Goal: Task Accomplishment & Management: Manage account settings

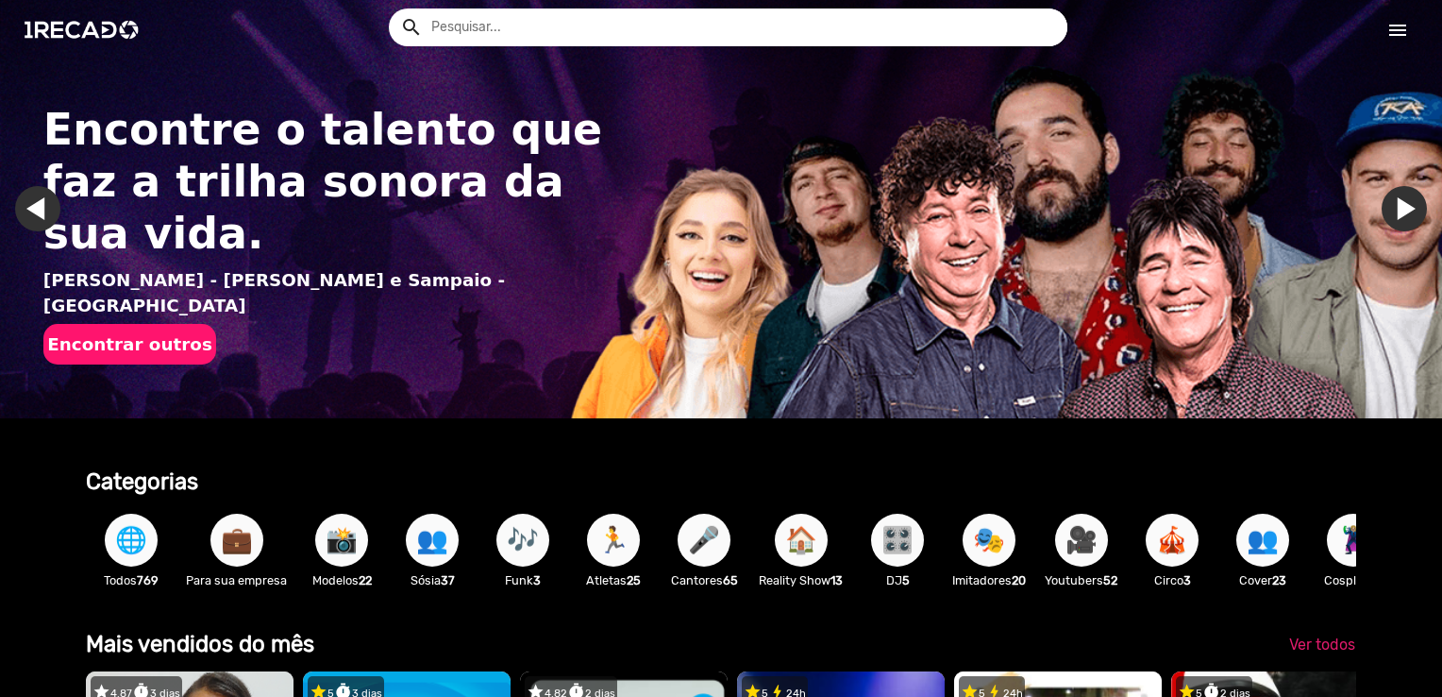
click at [1401, 26] on mat-icon "menu" at bounding box center [1398, 30] width 23 height 23
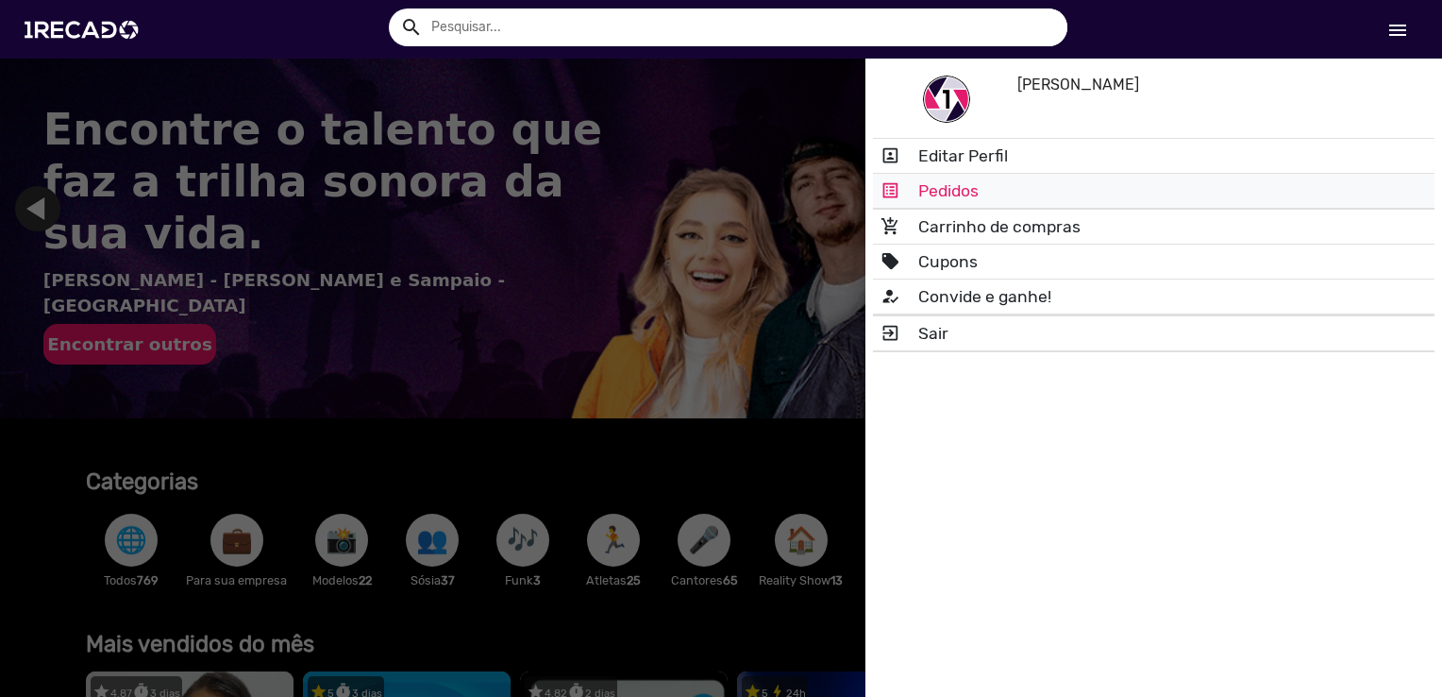
click at [1102, 176] on link "list_alt Pedidos" at bounding box center [1154, 191] width 562 height 34
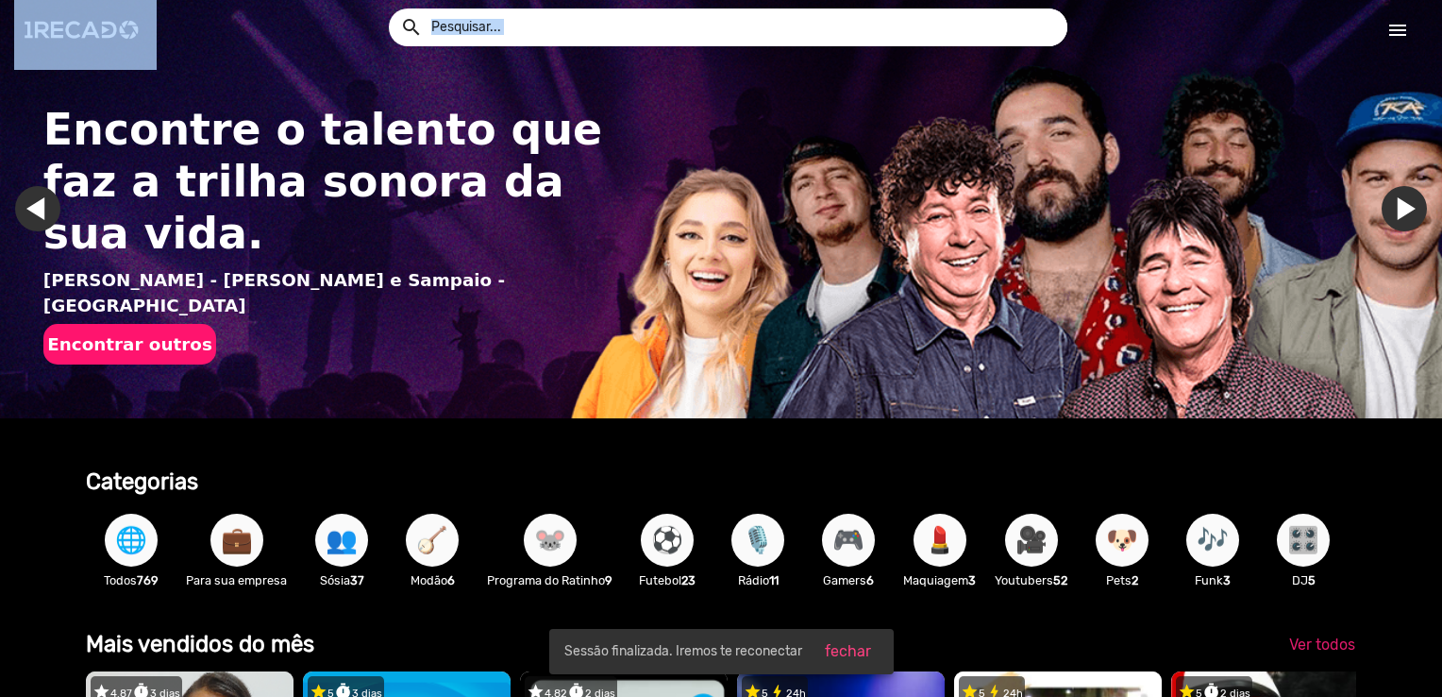
drag, startPoint x: 1441, startPoint y: 46, endPoint x: 1442, endPoint y: 96, distance: 50.0
click at [1441, 96] on html "search help_outline search menu menu help_outline [PERSON_NAME] search Ver todo…" at bounding box center [721, 120] width 1442 height 240
click at [1400, 42] on link "menu" at bounding box center [1398, 29] width 60 height 34
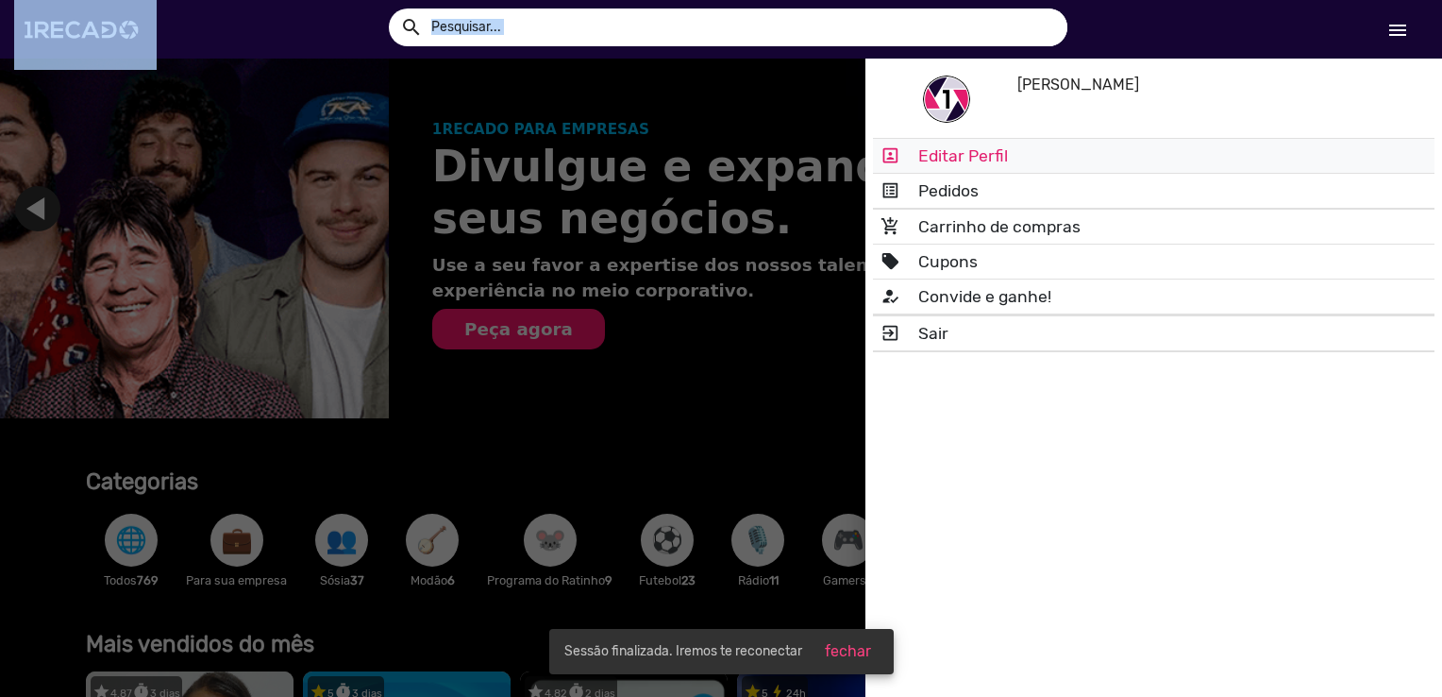
click at [1182, 161] on link "portrait Editar Perfil" at bounding box center [1154, 156] width 562 height 34
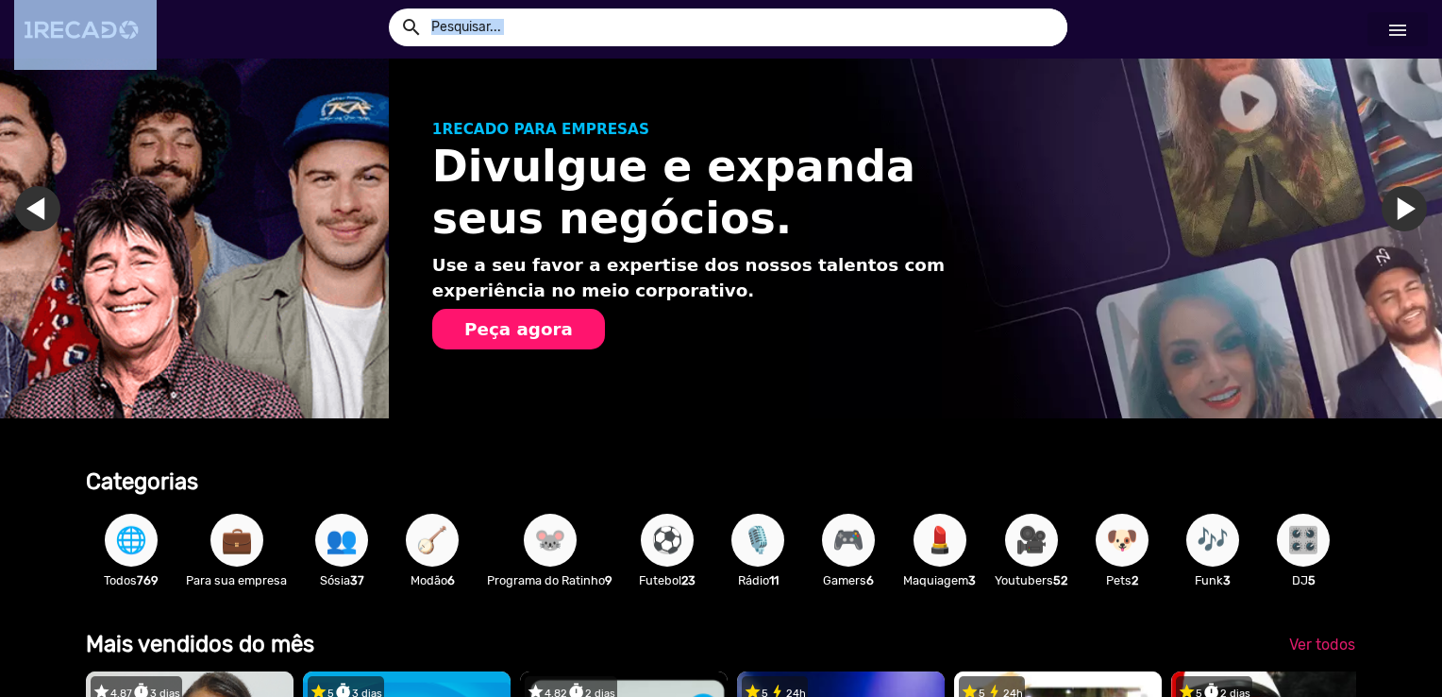
scroll to position [0, 1427]
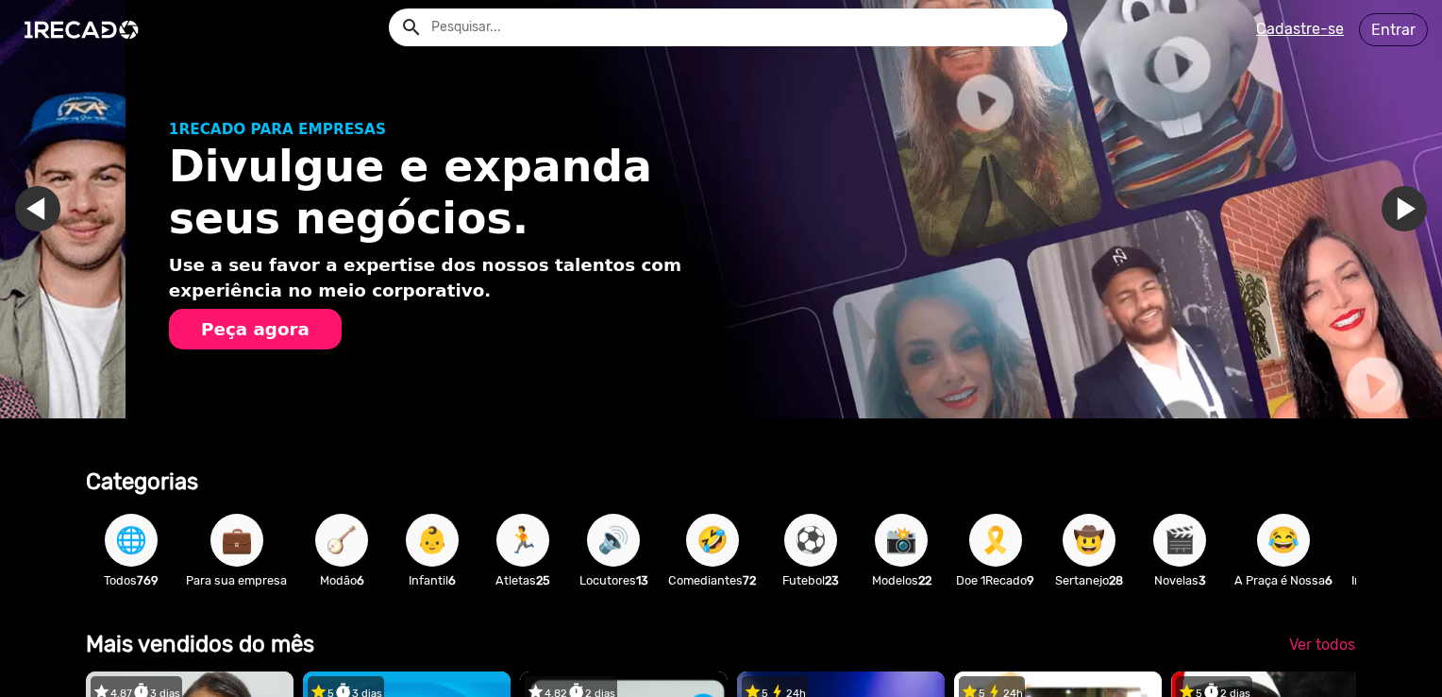
scroll to position [0, 1427]
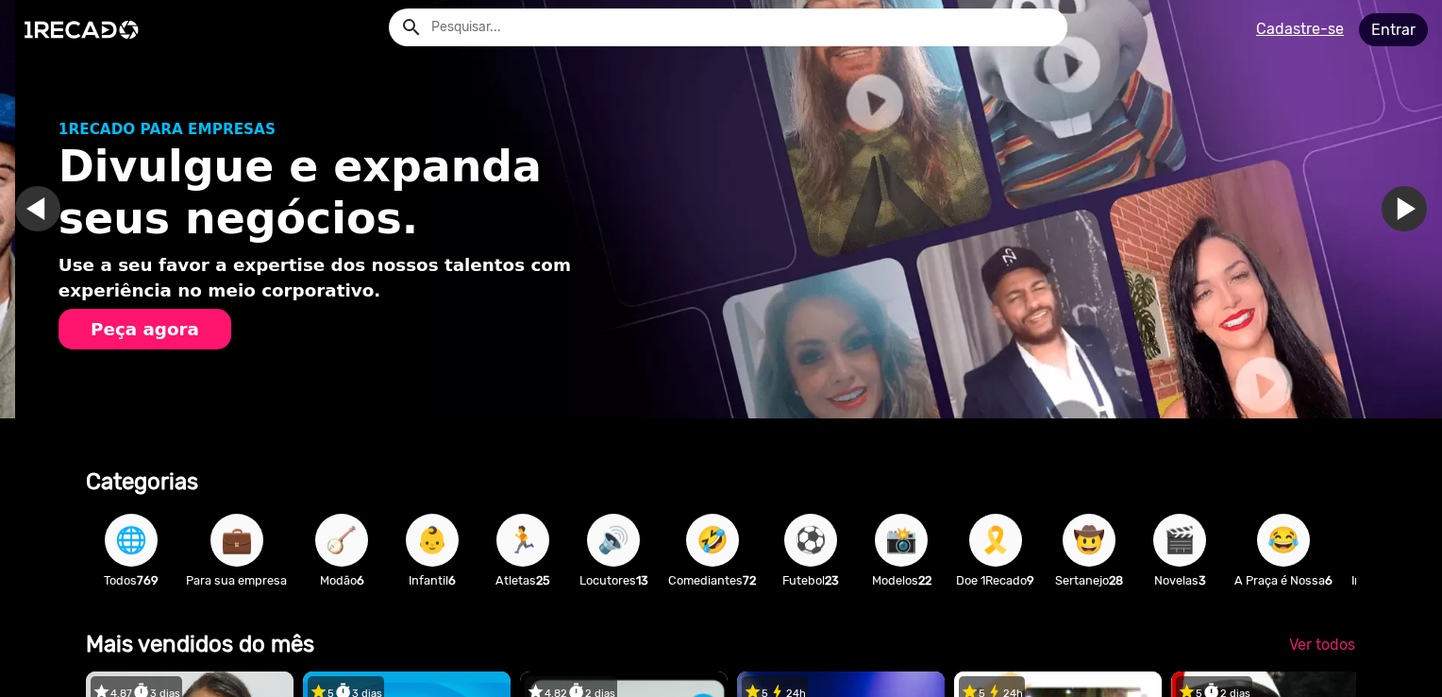
click at [1381, 34] on link "Entrar" at bounding box center [1393, 29] width 69 height 33
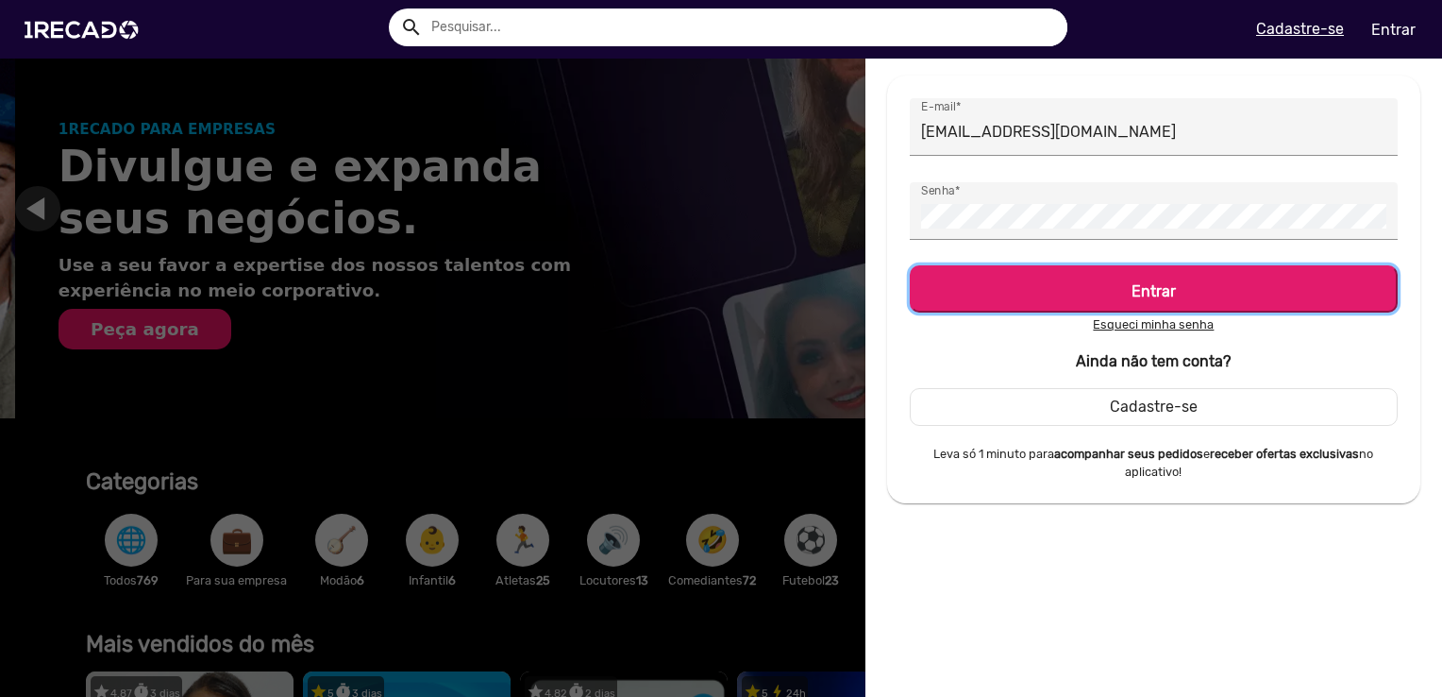
click at [1079, 281] on h5 "Entrar" at bounding box center [1154, 287] width 454 height 25
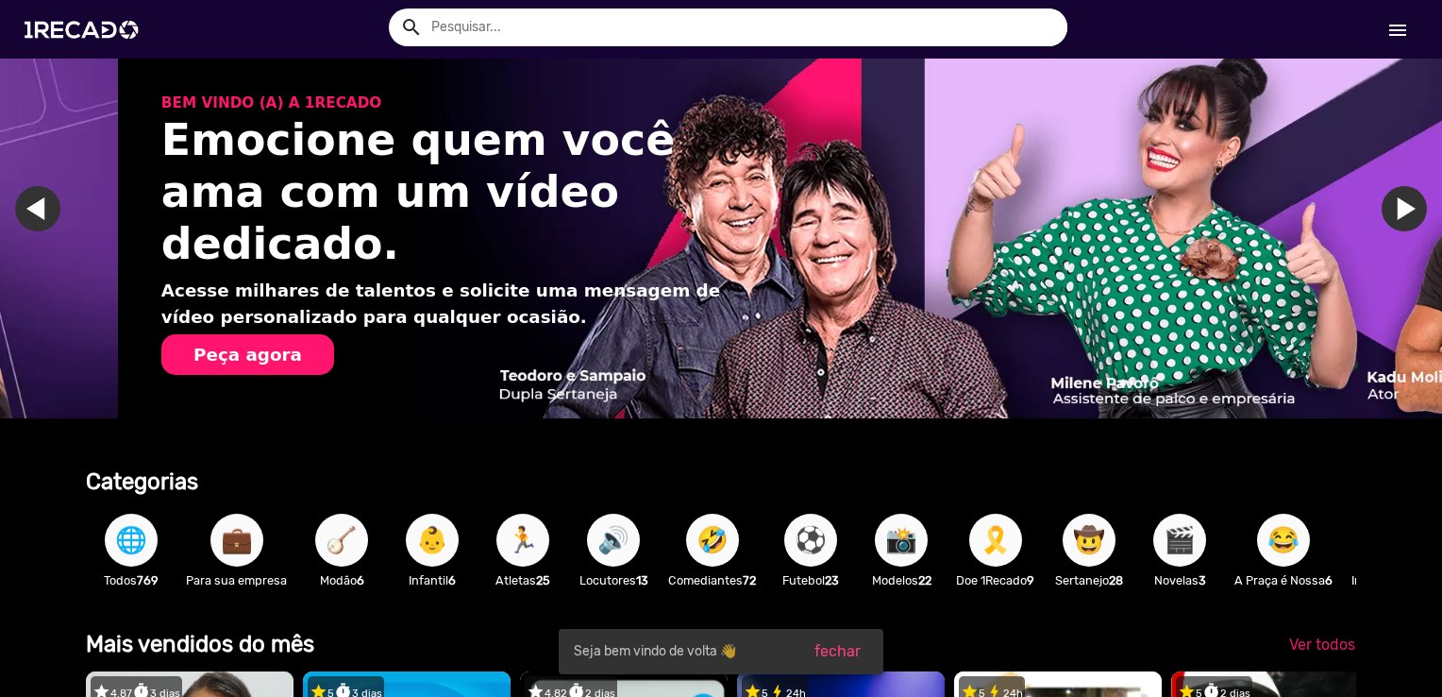
scroll to position [0, 2855]
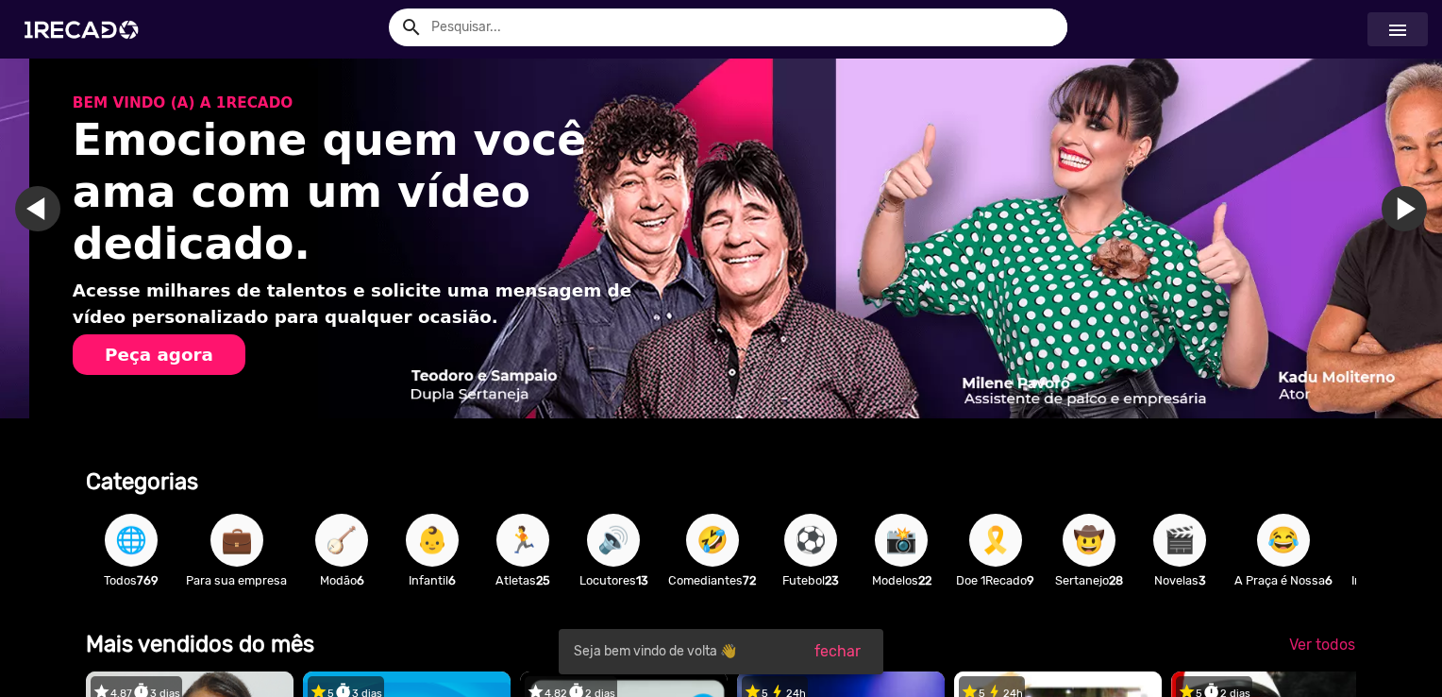
click at [1389, 33] on mat-icon "menu" at bounding box center [1398, 30] width 23 height 23
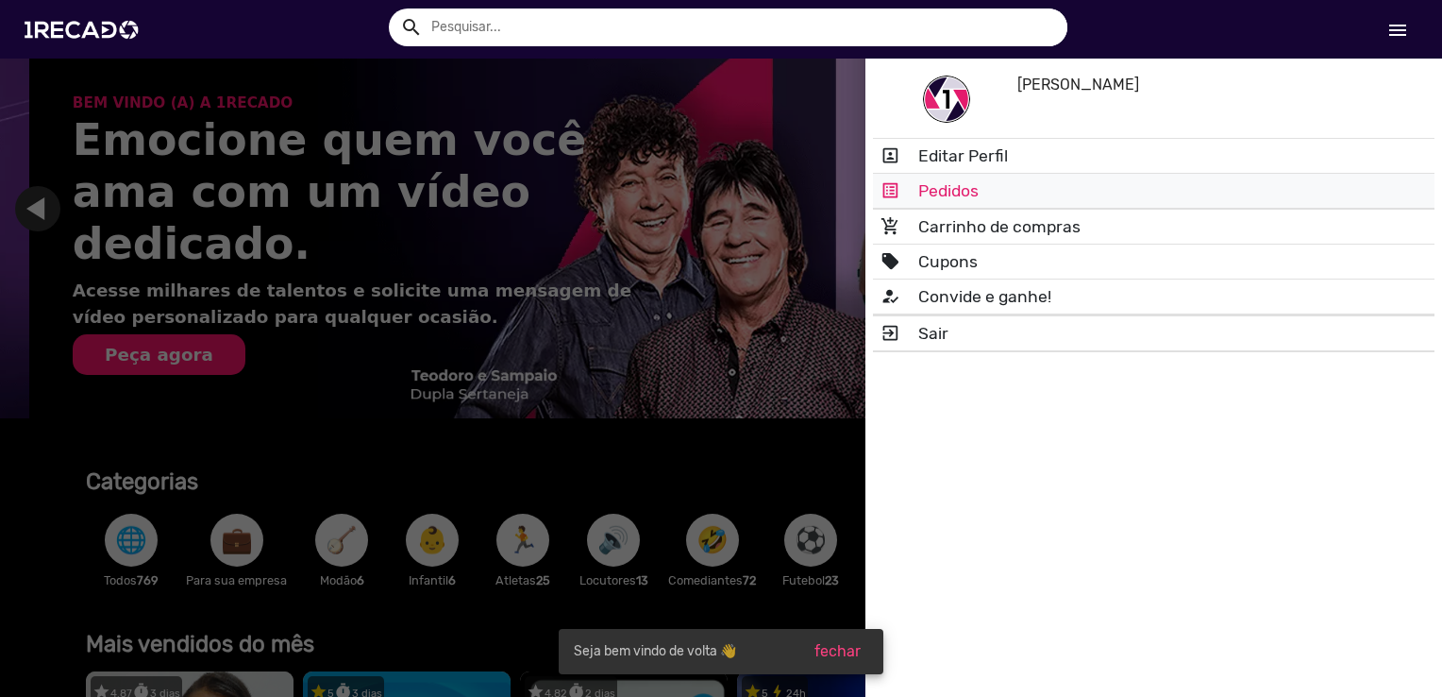
click at [1081, 206] on link "list_alt Pedidos" at bounding box center [1154, 191] width 562 height 34
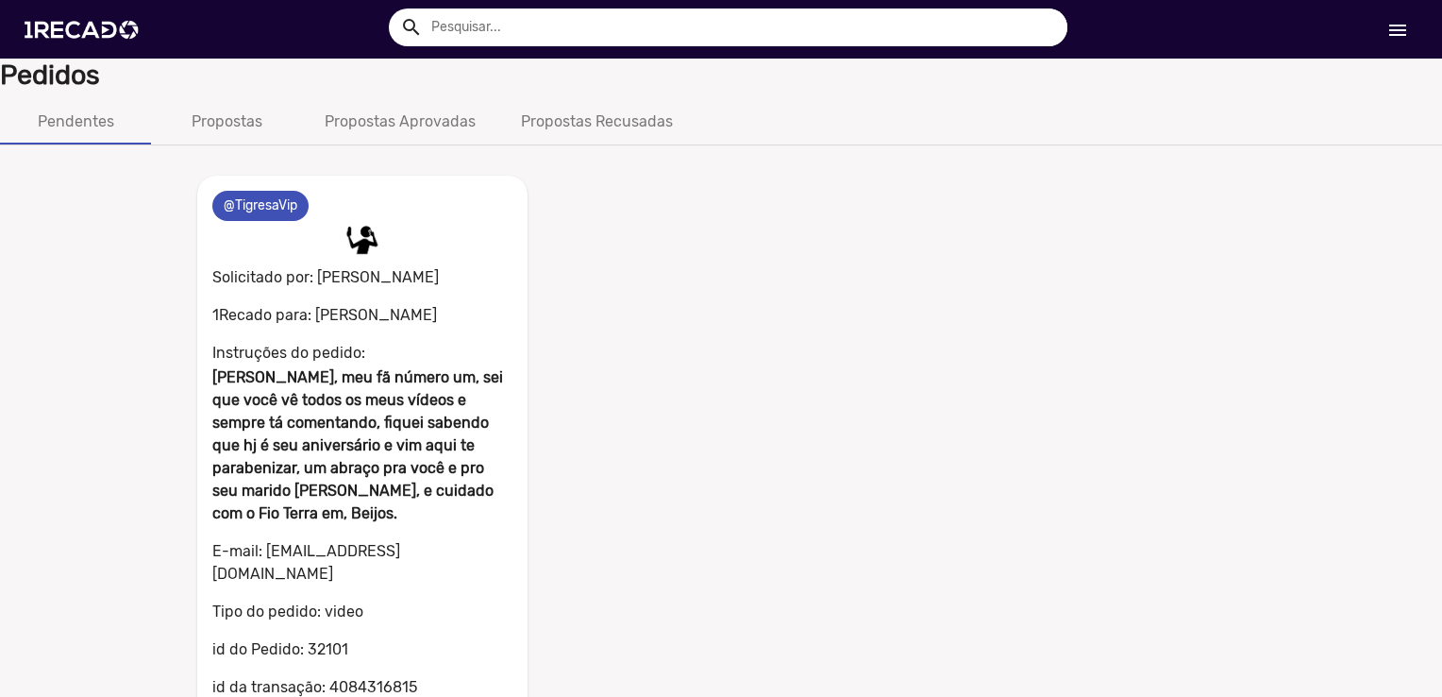
click at [1169, 302] on div "0 @TigresaVip 0 Solicitado por: Katson Rios 1Recado para: Katson Rios Instruçõe…" at bounding box center [721, 505] width 1076 height 704
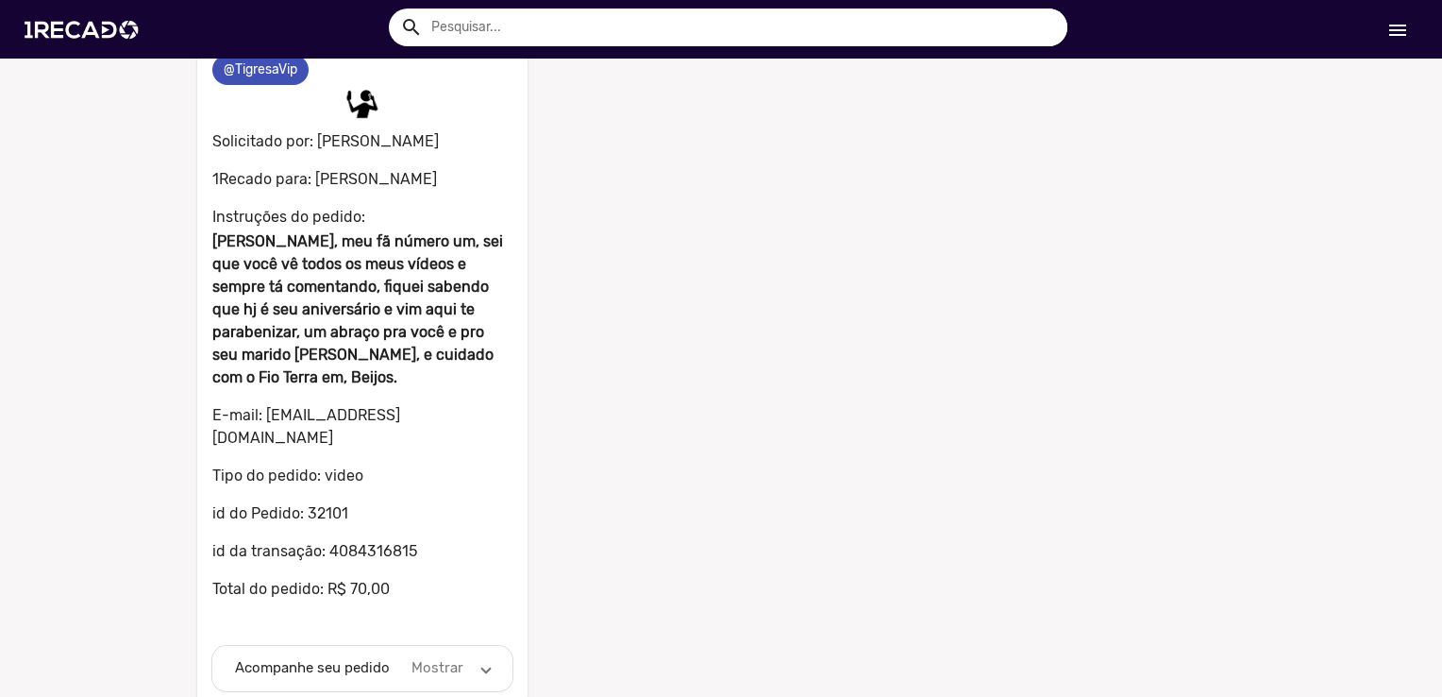
click at [451, 657] on mat-panel-description "Mostrar" at bounding box center [438, 668] width 59 height 22
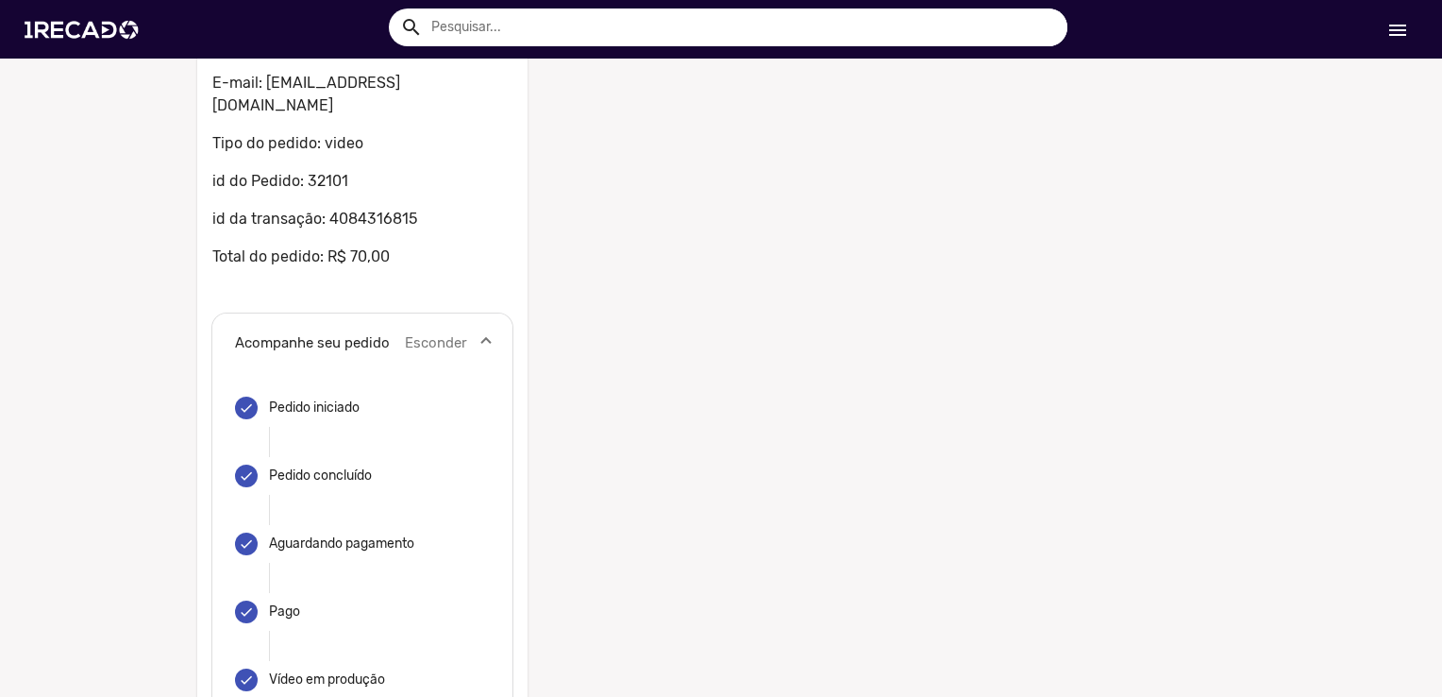
scroll to position [665, 0]
